Goal: Communication & Community: Answer question/provide support

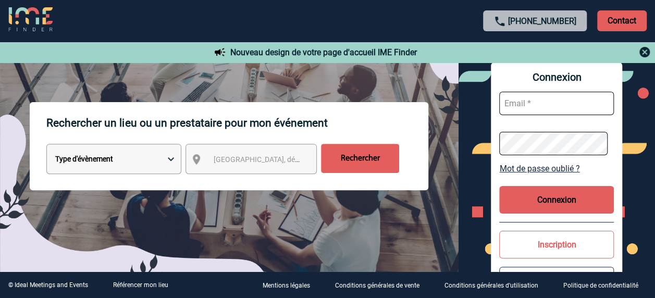
scroll to position [208, 0]
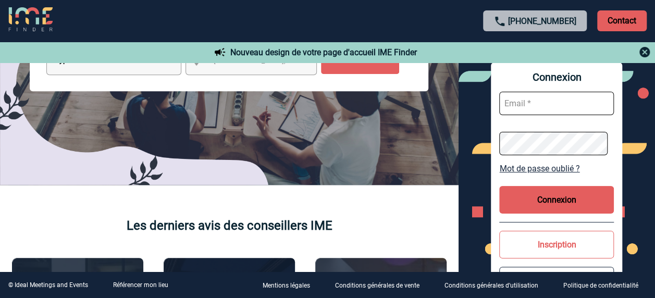
click at [581, 104] on input "text" at bounding box center [556, 103] width 115 height 23
type input "V"
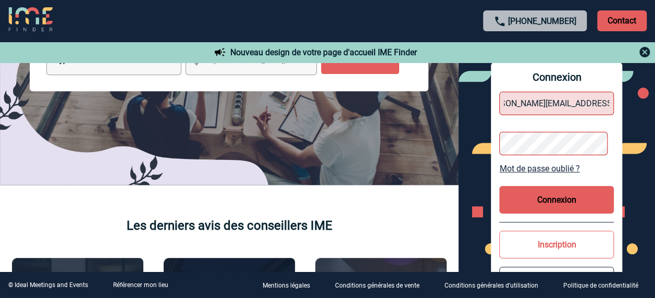
type input "[PERSON_NAME][EMAIL_ADDRESS][DOMAIN_NAME]"
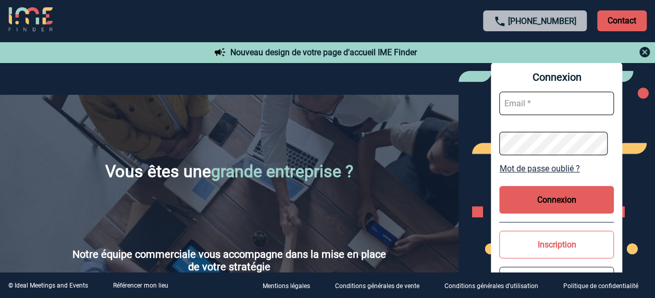
scroll to position [1772, 0]
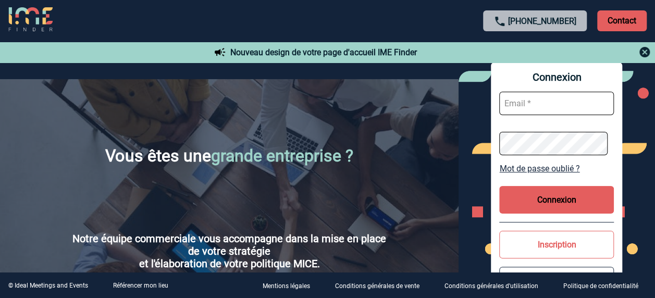
click at [569, 170] on link "Mot de passe oublié ?" at bounding box center [556, 169] width 115 height 10
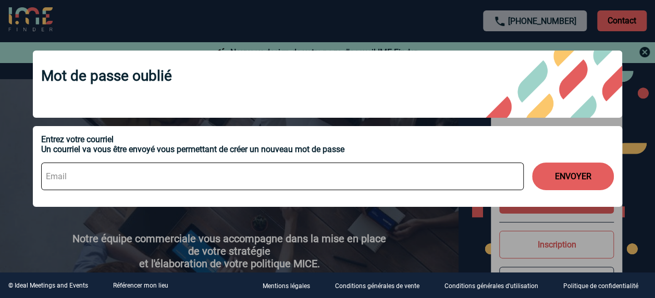
click at [194, 164] on div "ENVOYER" at bounding box center [327, 176] width 573 height 44
click at [188, 176] on input at bounding box center [282, 177] width 483 height 28
type input "valerie.bachelot@rte-france.com"
click at [564, 176] on button "ENVOYER" at bounding box center [573, 177] width 82 height 28
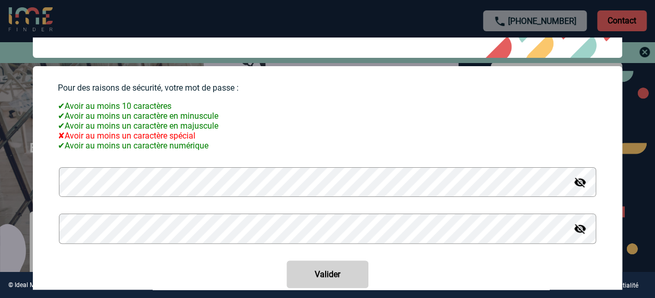
scroll to position [97, 0]
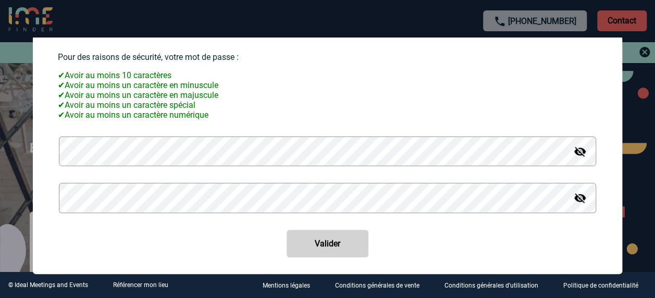
click at [576, 152] on img at bounding box center [580, 151] width 13 height 13
click at [574, 198] on img at bounding box center [580, 198] width 13 height 13
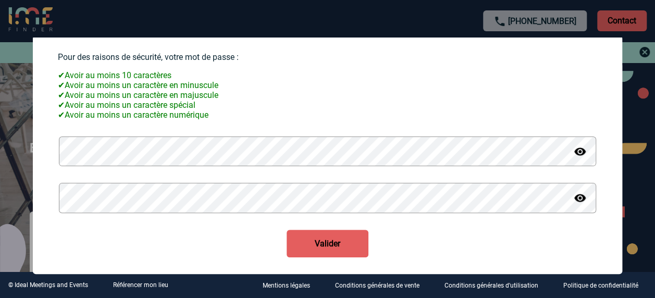
click at [315, 239] on button "Valider" at bounding box center [328, 244] width 82 height 28
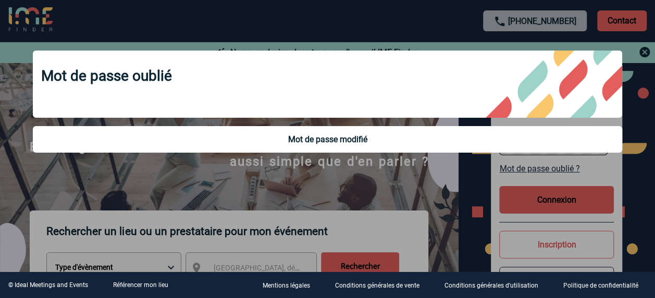
scroll to position [0, 0]
click at [642, 54] on div at bounding box center [327, 149] width 655 height 298
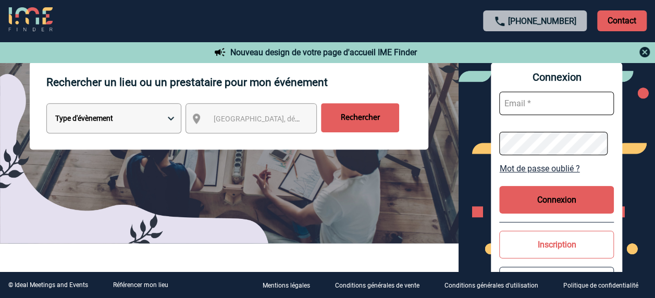
scroll to position [261, 0]
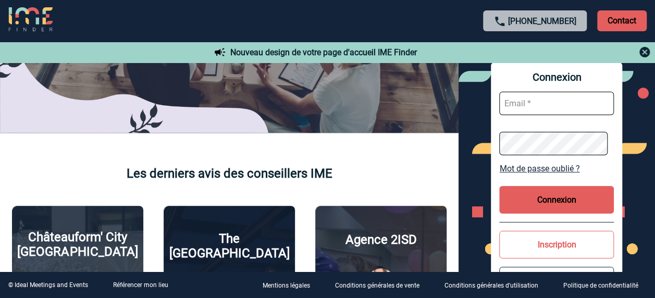
click at [561, 200] on button "Connexion" at bounding box center [556, 200] width 115 height 28
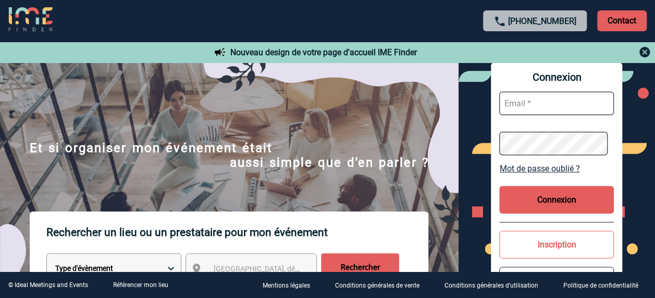
click at [548, 103] on input "text" at bounding box center [556, 103] width 115 height 23
type input "V"
type input "valerie.bachelot@rte-france.com"
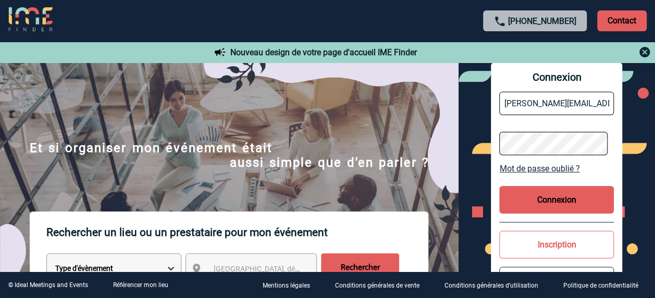
click at [570, 203] on button "Connexion" at bounding box center [556, 200] width 115 height 28
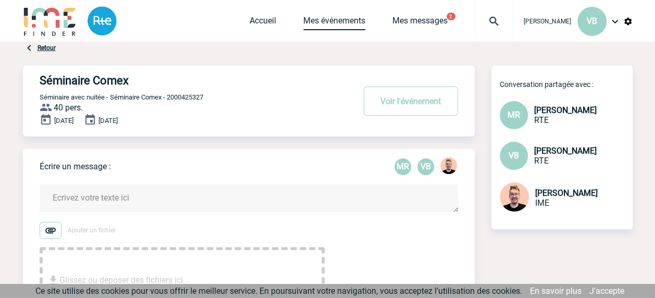
click at [339, 20] on link "Mes événements" at bounding box center [334, 23] width 62 height 15
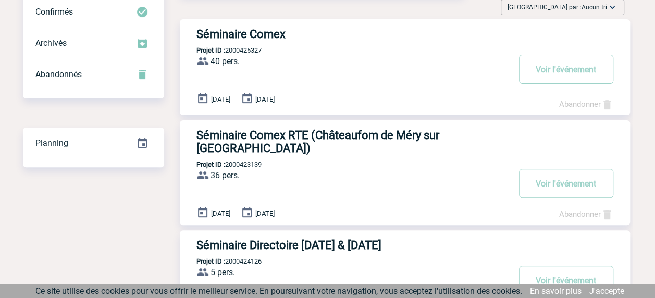
scroll to position [104, 0]
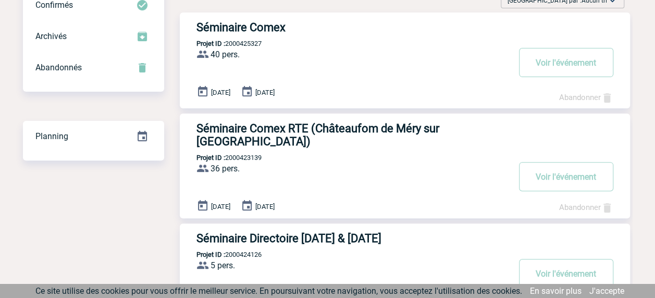
click at [394, 133] on h3 "Séminaire Comex RTE (Châteaufom de Méry sur [GEOGRAPHIC_DATA])" at bounding box center [352, 135] width 313 height 26
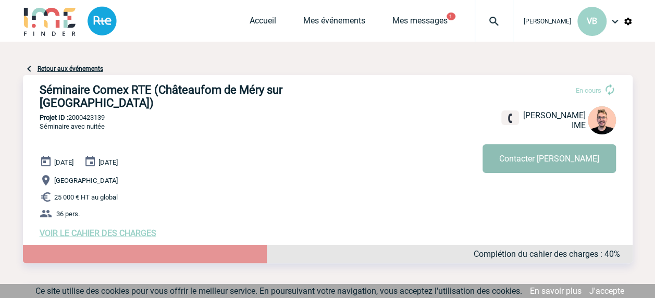
click at [551, 164] on button "Contacter [PERSON_NAME]" at bounding box center [549, 158] width 133 height 29
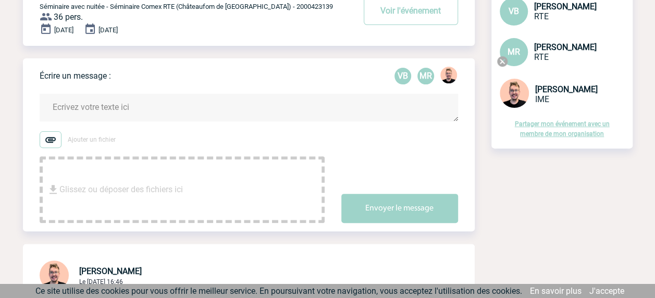
scroll to position [104, 0]
click at [193, 183] on div "Glissez ou déposer des fichiers ici" at bounding box center [182, 189] width 285 height 67
click at [89, 97] on textarea at bounding box center [249, 107] width 418 height 28
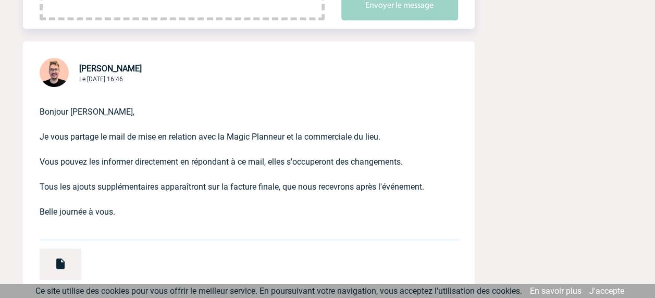
scroll to position [156, 0]
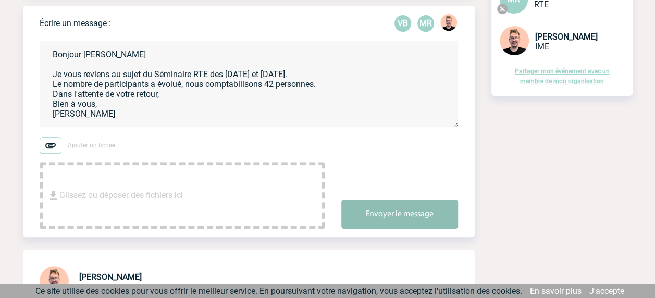
type textarea "Bonjour Stefan Je vous reviens au sujet du Séminaire RTE des 6 et 7 novembre. L…"
click at [379, 200] on button "Envoyer le message" at bounding box center [399, 214] width 117 height 29
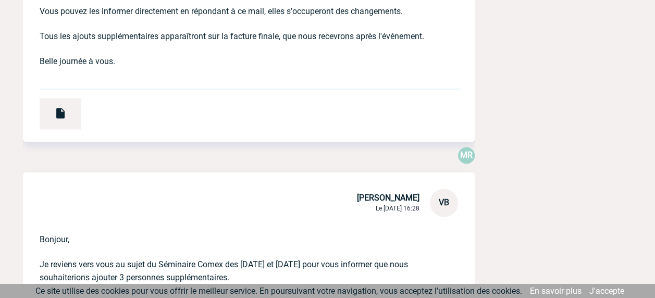
scroll to position [625, 0]
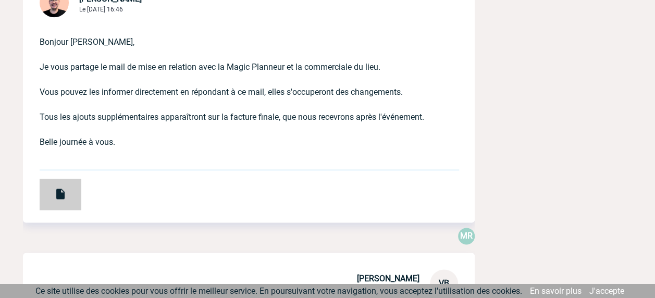
click at [58, 179] on div at bounding box center [61, 194] width 42 height 31
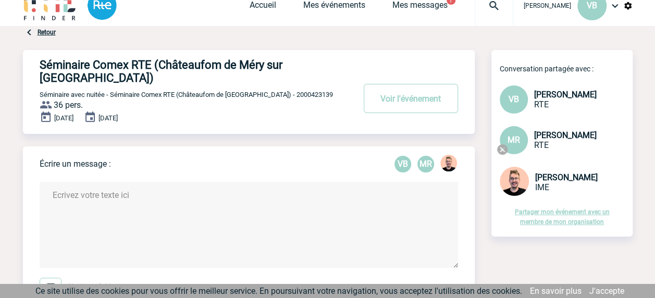
scroll to position [0, 0]
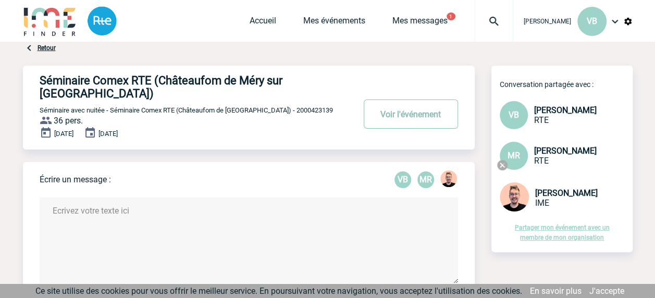
click at [388, 100] on button "Voir l'événement" at bounding box center [411, 114] width 94 height 29
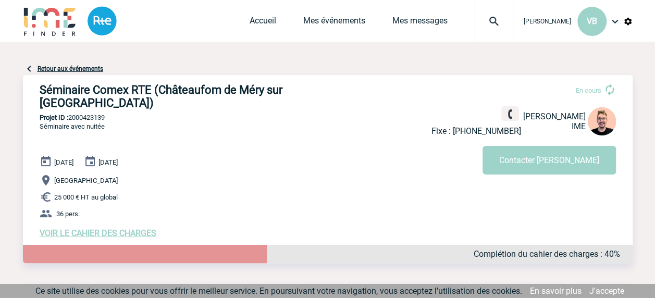
click at [145, 228] on span "VOIR LE CAHIER DES CHARGES" at bounding box center [98, 233] width 117 height 10
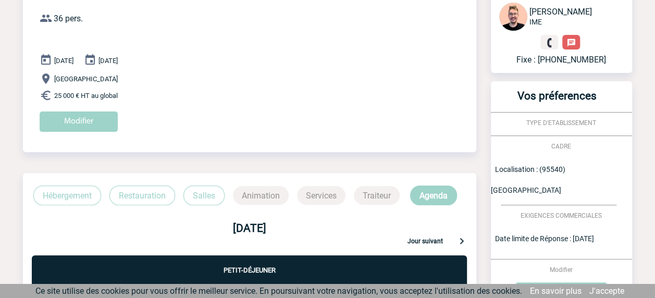
scroll to position [104, 0]
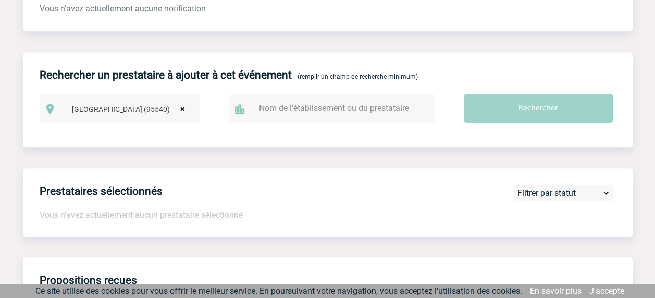
scroll to position [365, 0]
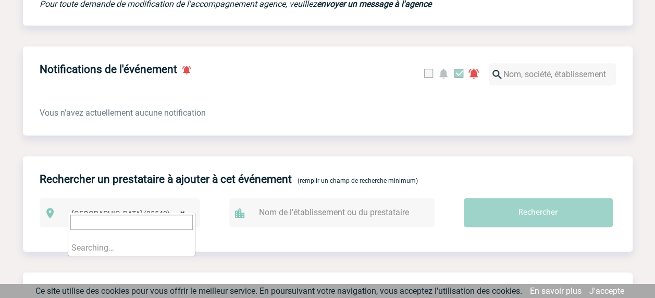
click at [120, 206] on span "× [GEOGRAPHIC_DATA] (95540)" at bounding box center [132, 213] width 128 height 15
click at [322, 206] on input "text" at bounding box center [337, 212] width 162 height 15
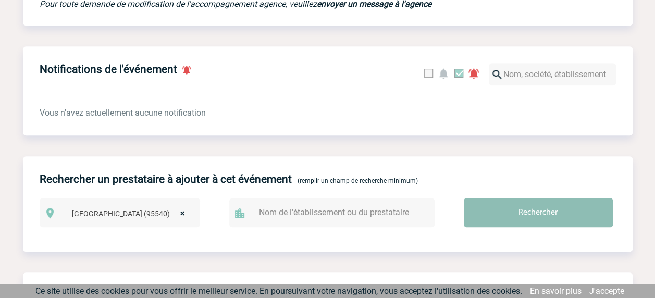
click at [498, 210] on input "Rechercher" at bounding box center [538, 212] width 149 height 29
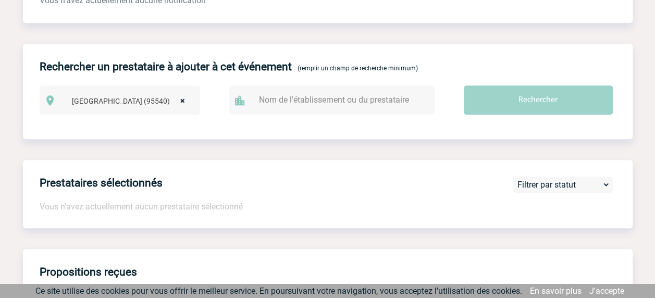
scroll to position [400, 0]
